Goal: Task Accomplishment & Management: Manage account settings

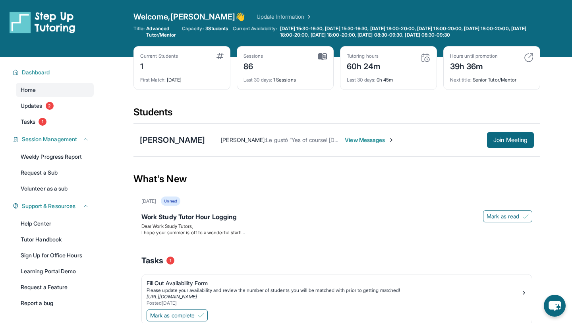
click at [480, 77] on div "Next title : Senior Tutor/Mentor" at bounding box center [491, 77] width 83 height 11
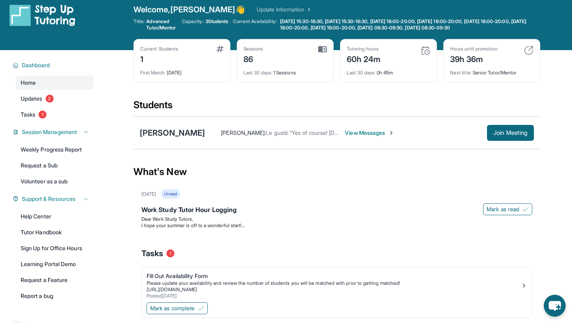
click at [282, 69] on div "Last 30 days : 1 Sessions" at bounding box center [285, 70] width 83 height 11
